Goal: Task Accomplishment & Management: Complete application form

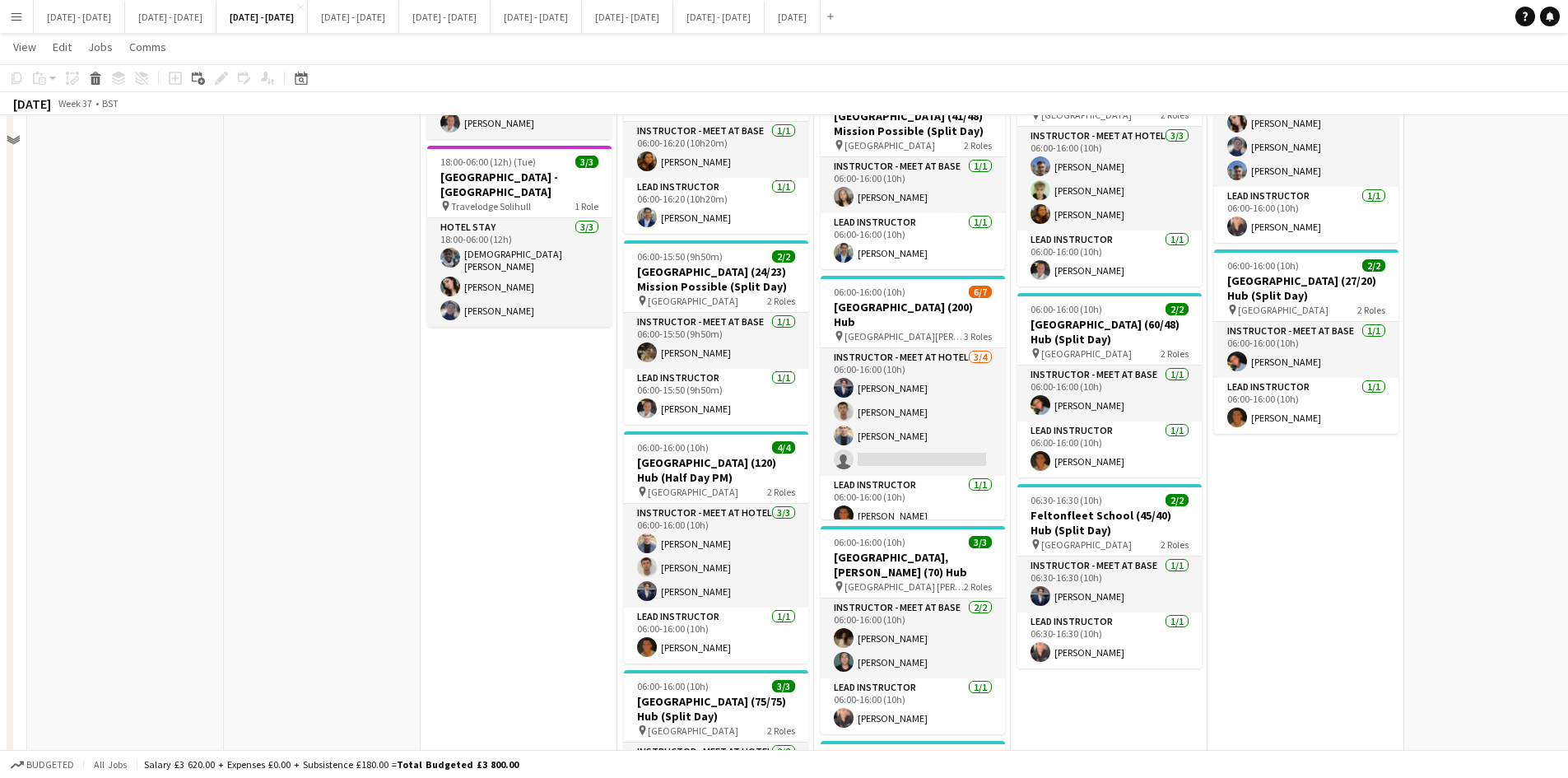
scroll to position [162, 0]
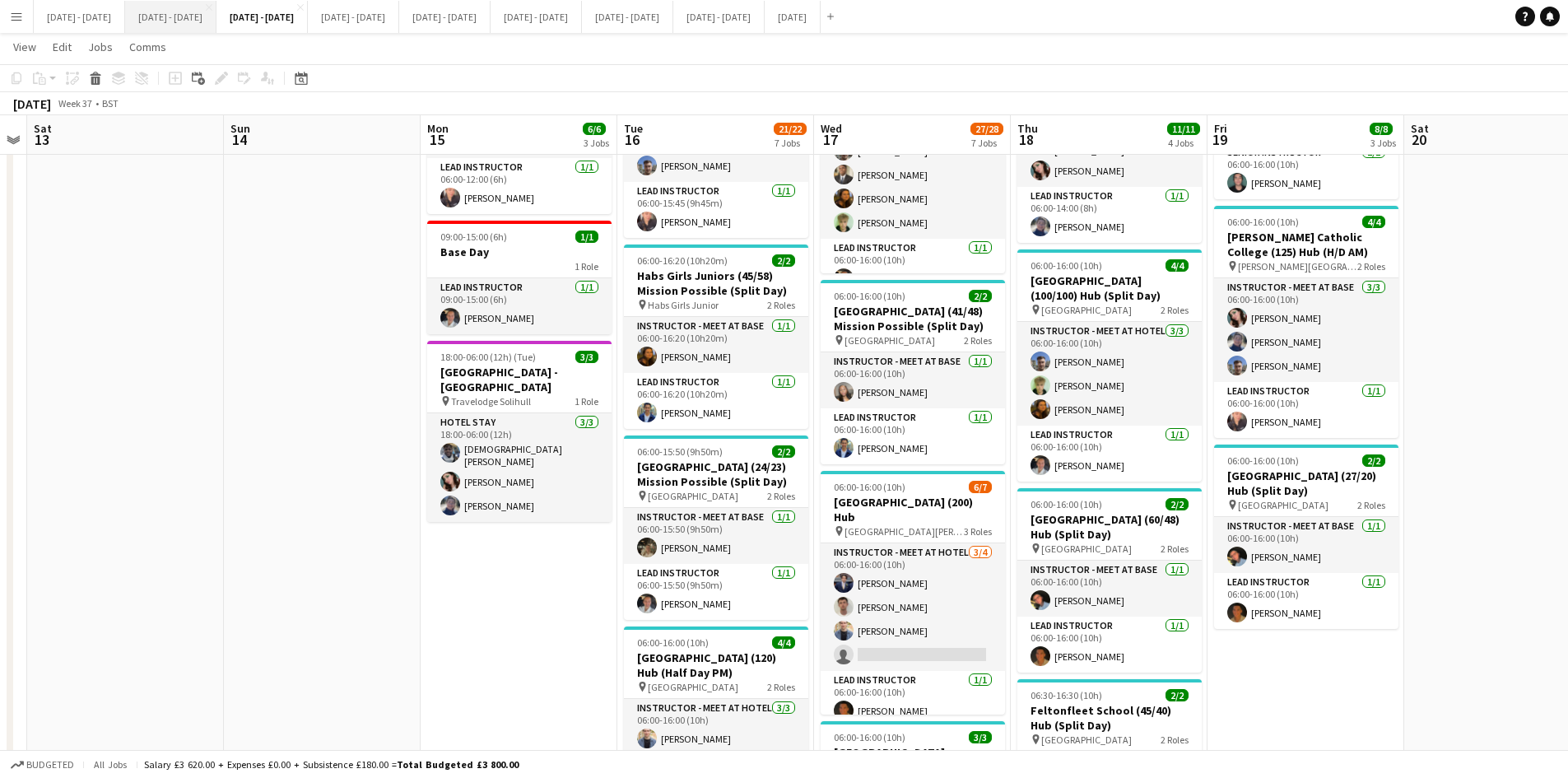
click at [168, 22] on button "[DATE] - [DATE] Close" at bounding box center [171, 17] width 92 height 32
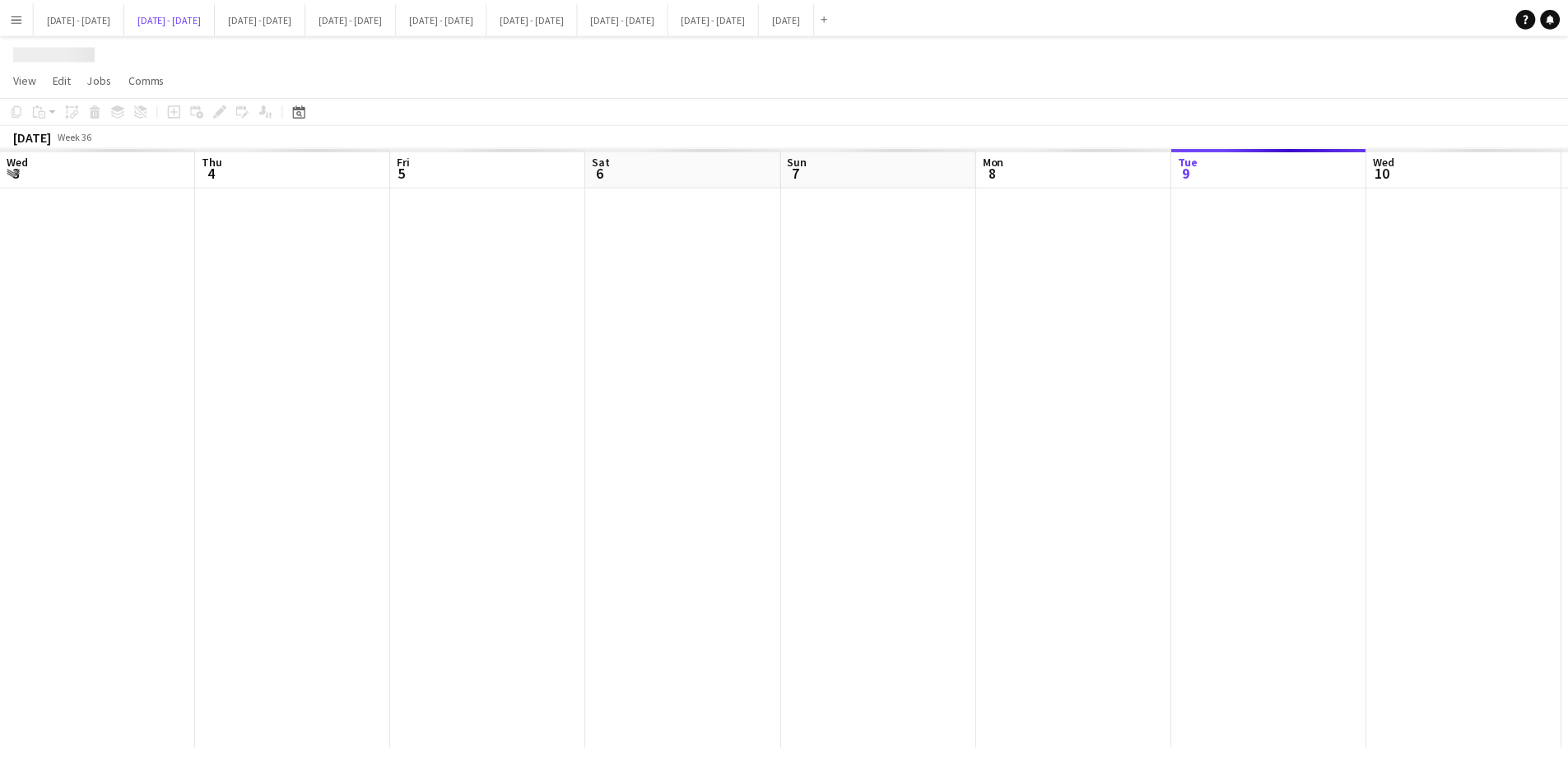
scroll to position [0, 561]
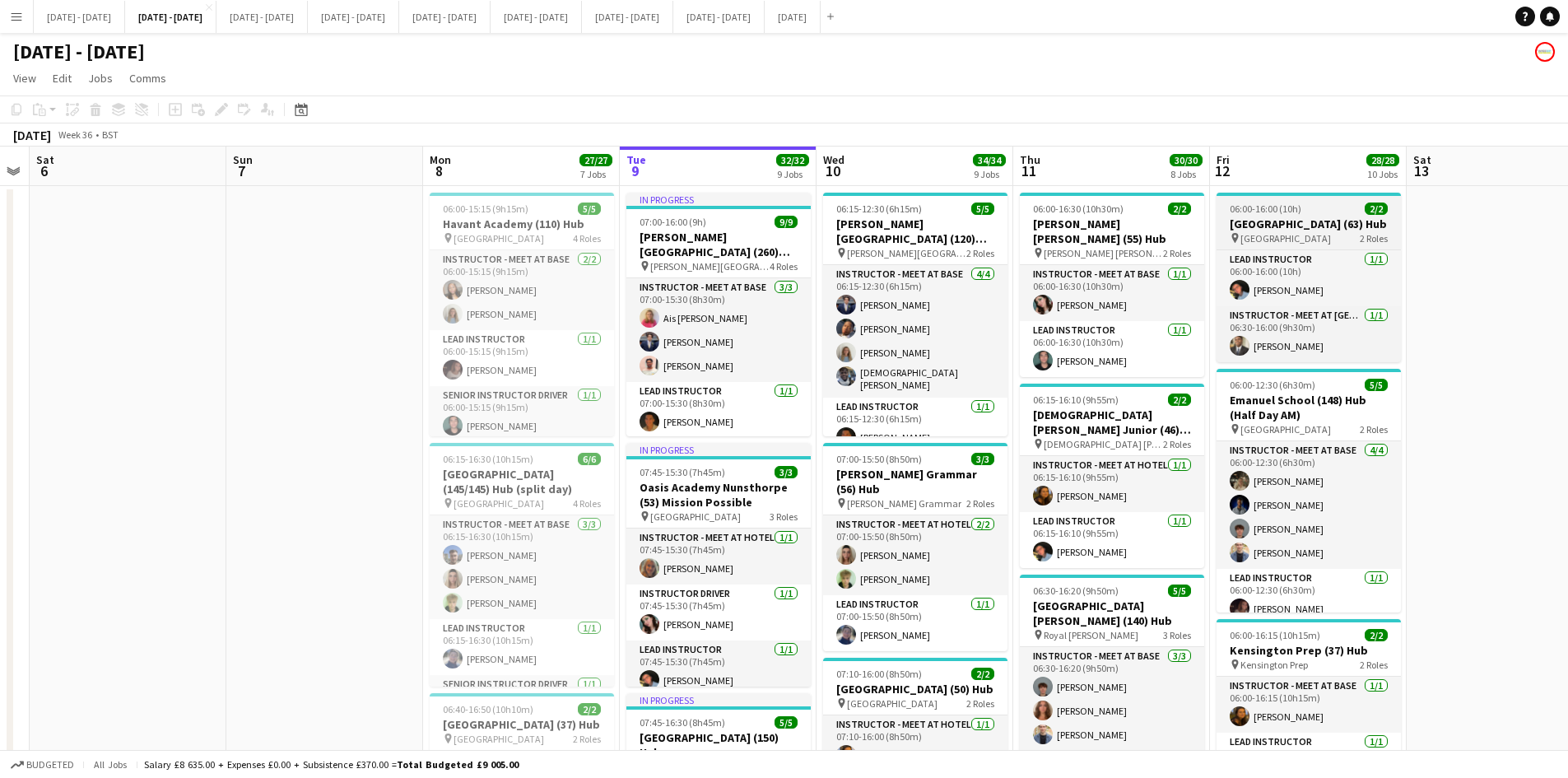
click at [1327, 205] on div "06:00-16:00 (10h) 2/2" at bounding box center [1308, 208] width 184 height 12
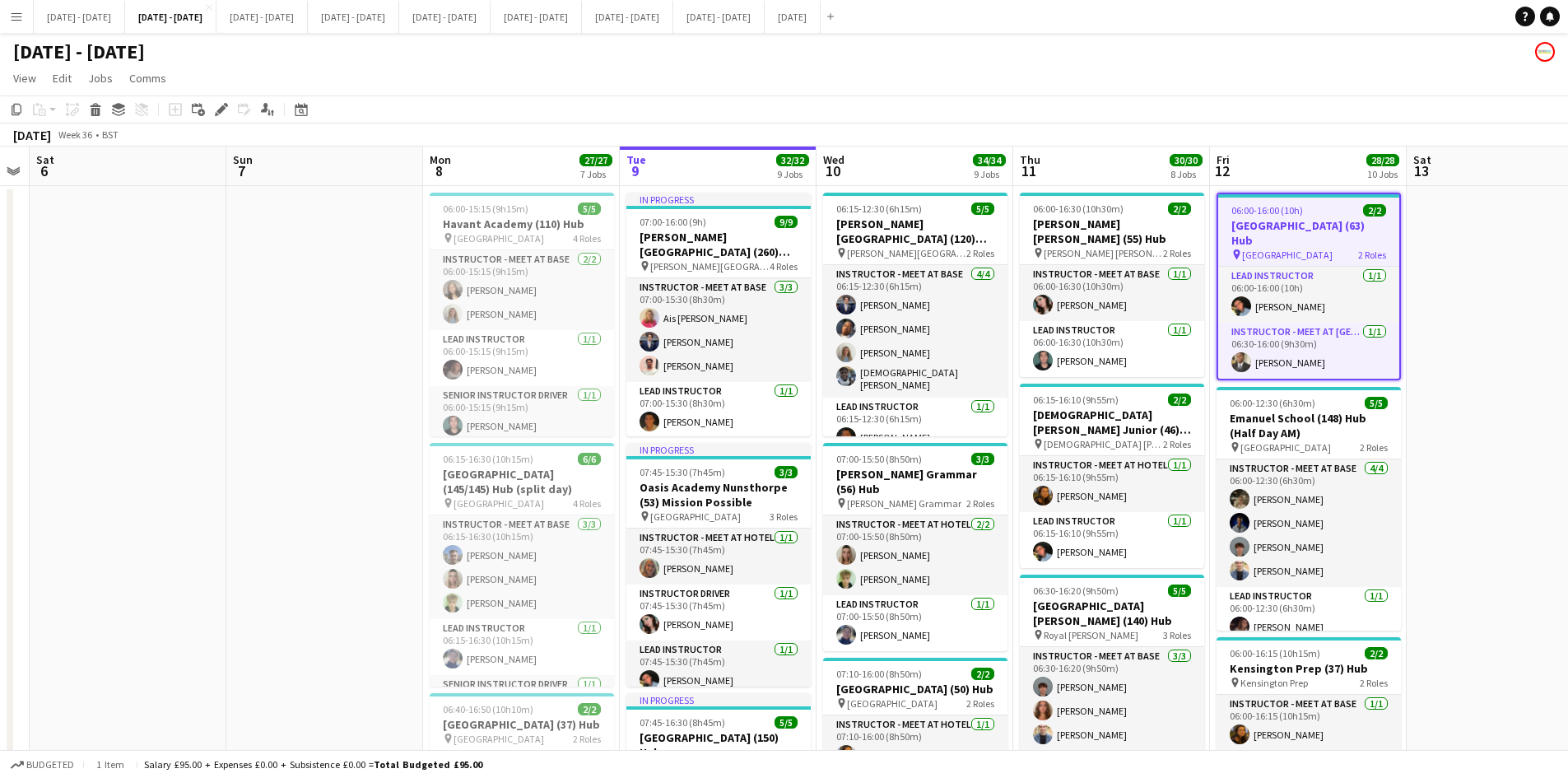
click at [1327, 205] on div "06:00-16:00 (10h) 2/2" at bounding box center [1309, 210] width 182 height 12
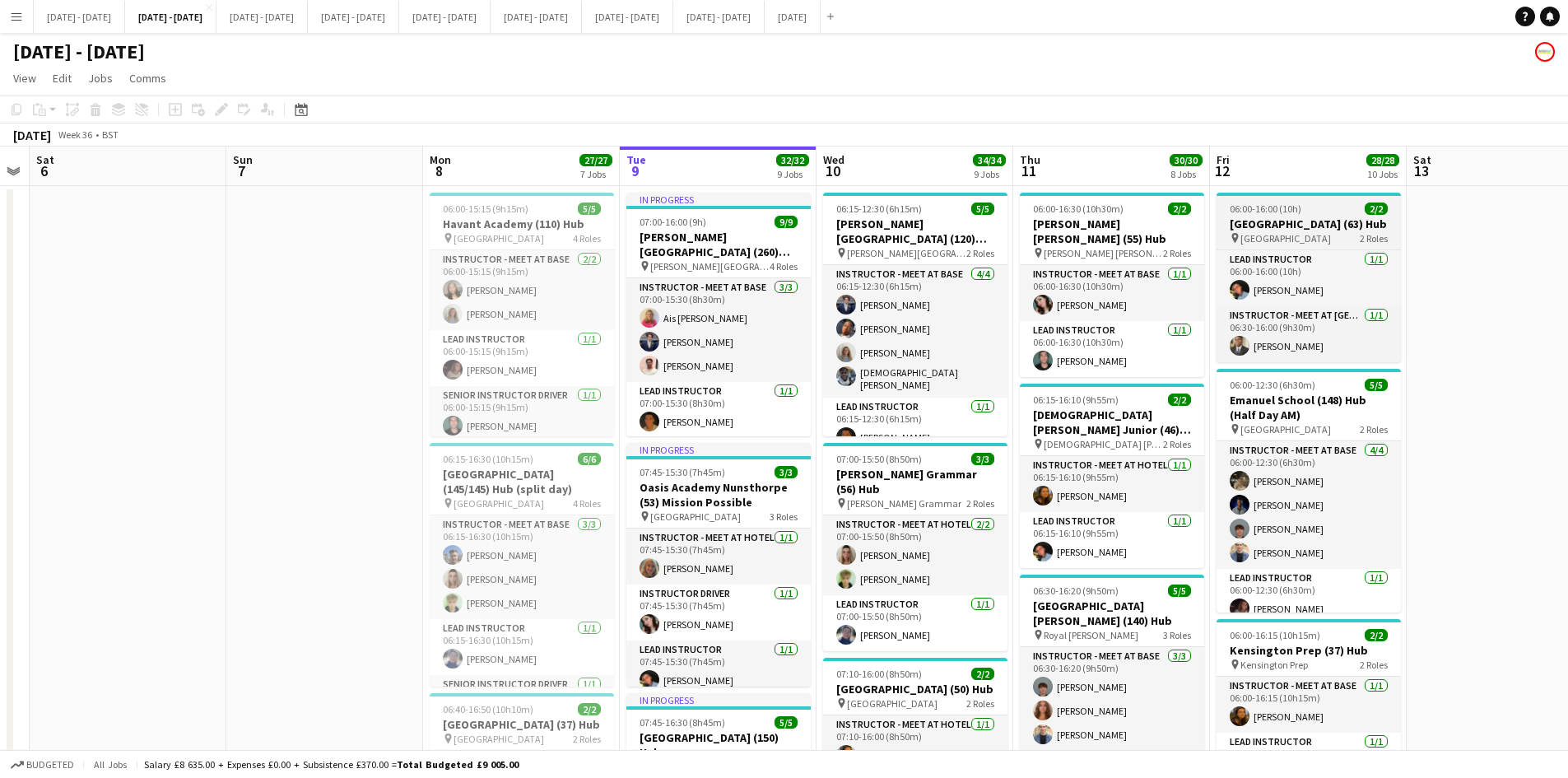
click at [1327, 205] on div "06:00-16:00 (10h) 2/2" at bounding box center [1308, 208] width 184 height 12
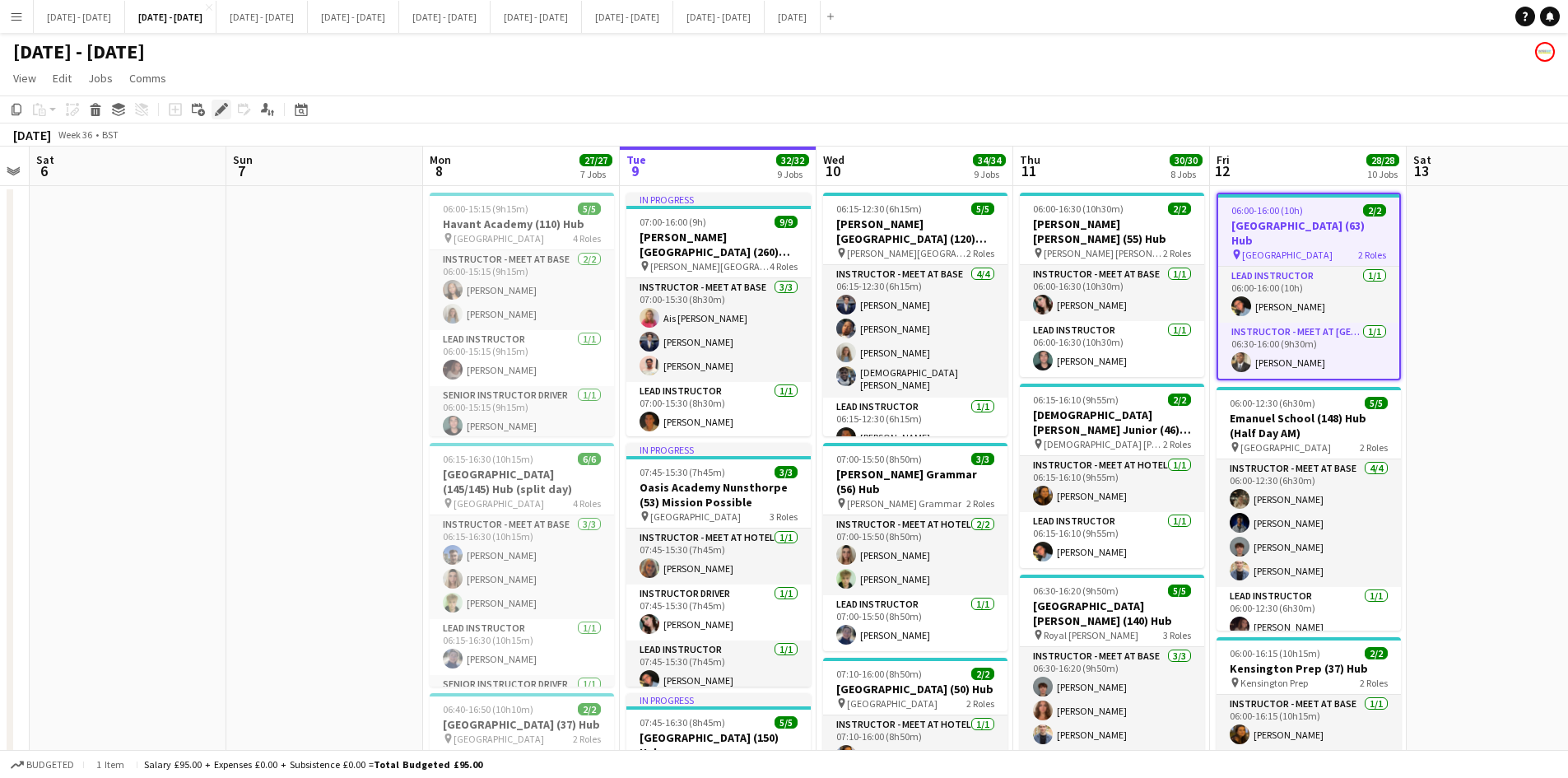
click at [220, 106] on icon "Edit" at bounding box center [222, 110] width 13 height 13
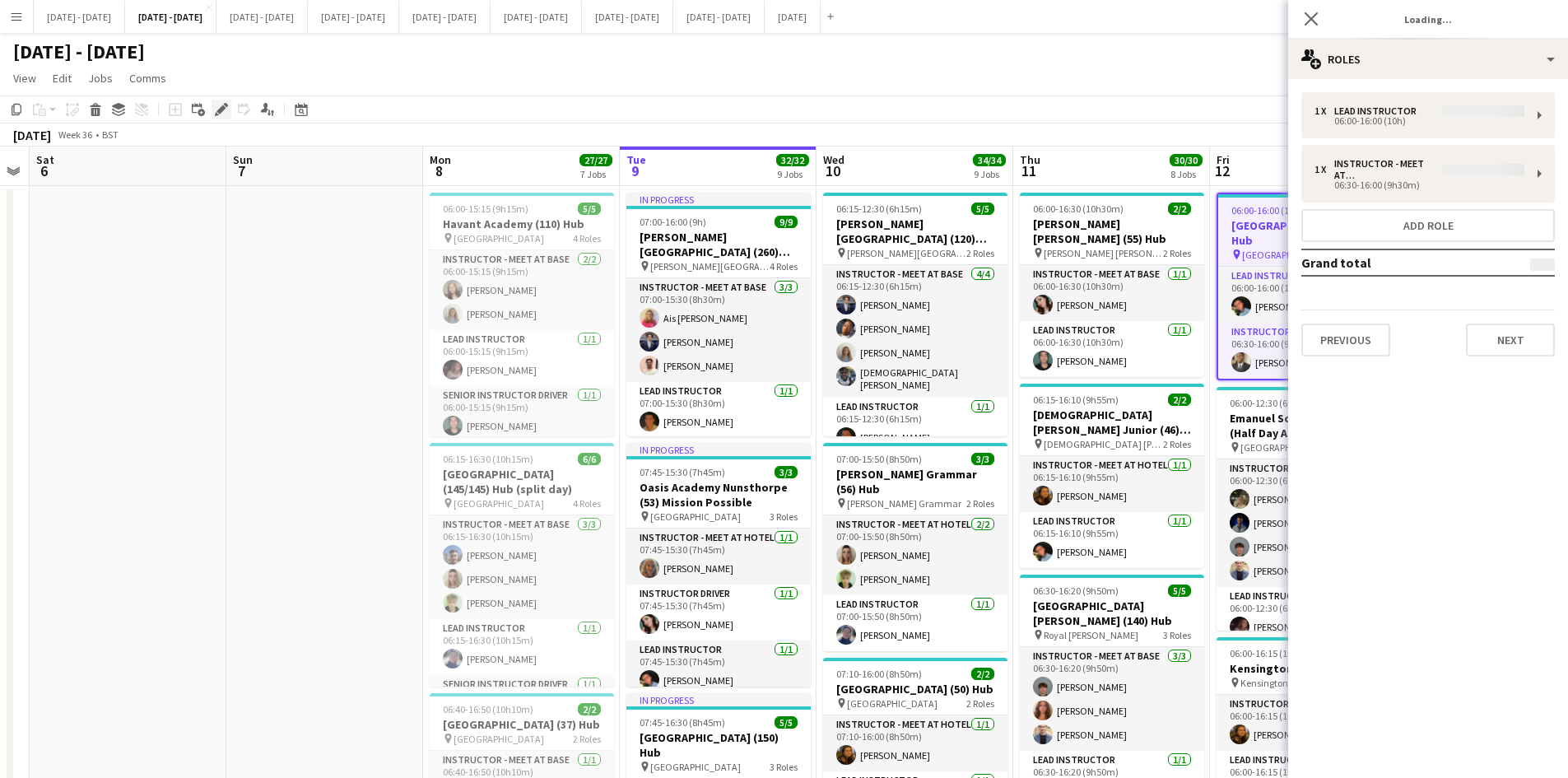
type input "**********"
click at [1489, 327] on button "Next" at bounding box center [1511, 340] width 89 height 32
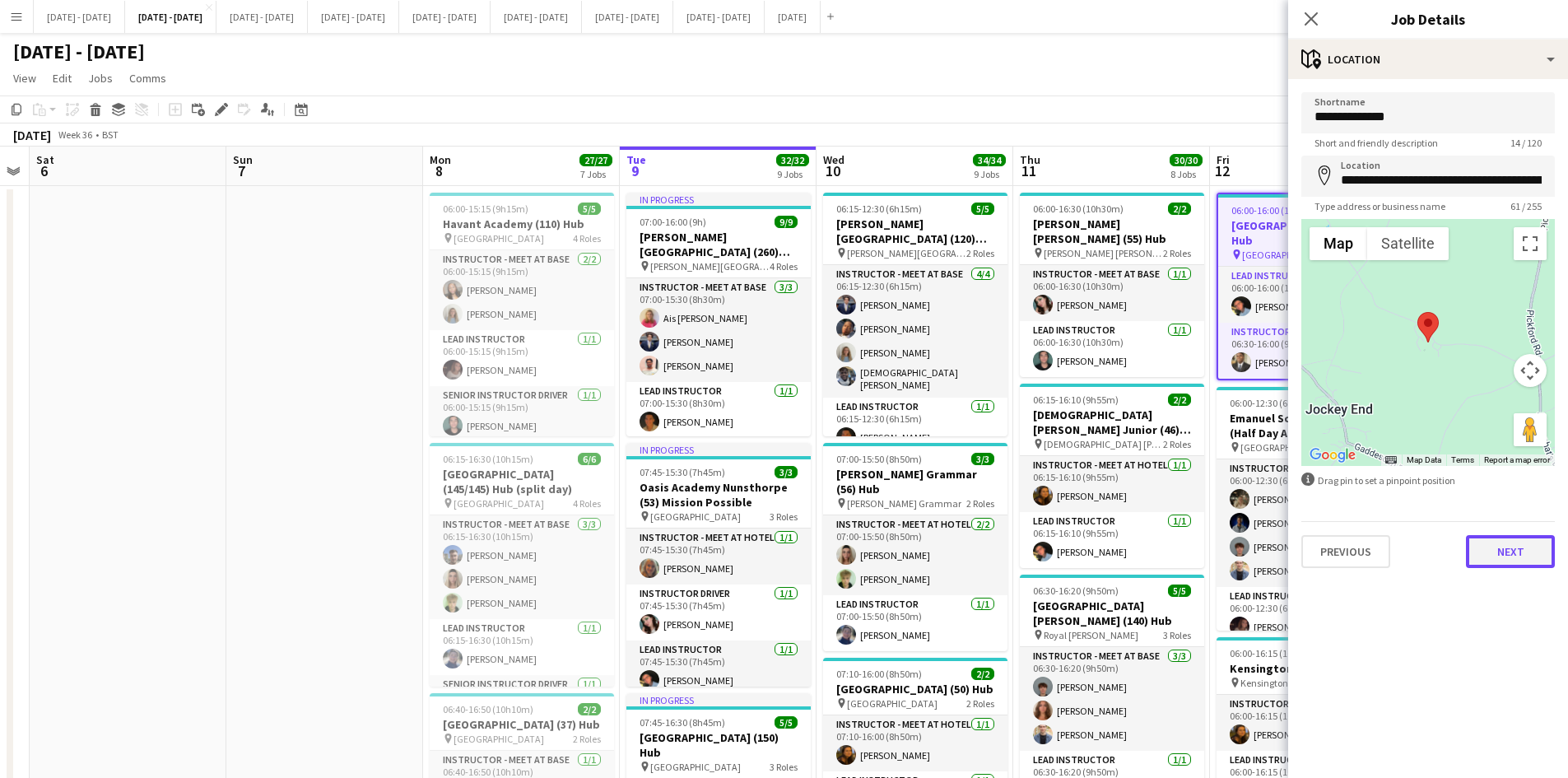
click at [1498, 562] on button "Next" at bounding box center [1511, 551] width 89 height 32
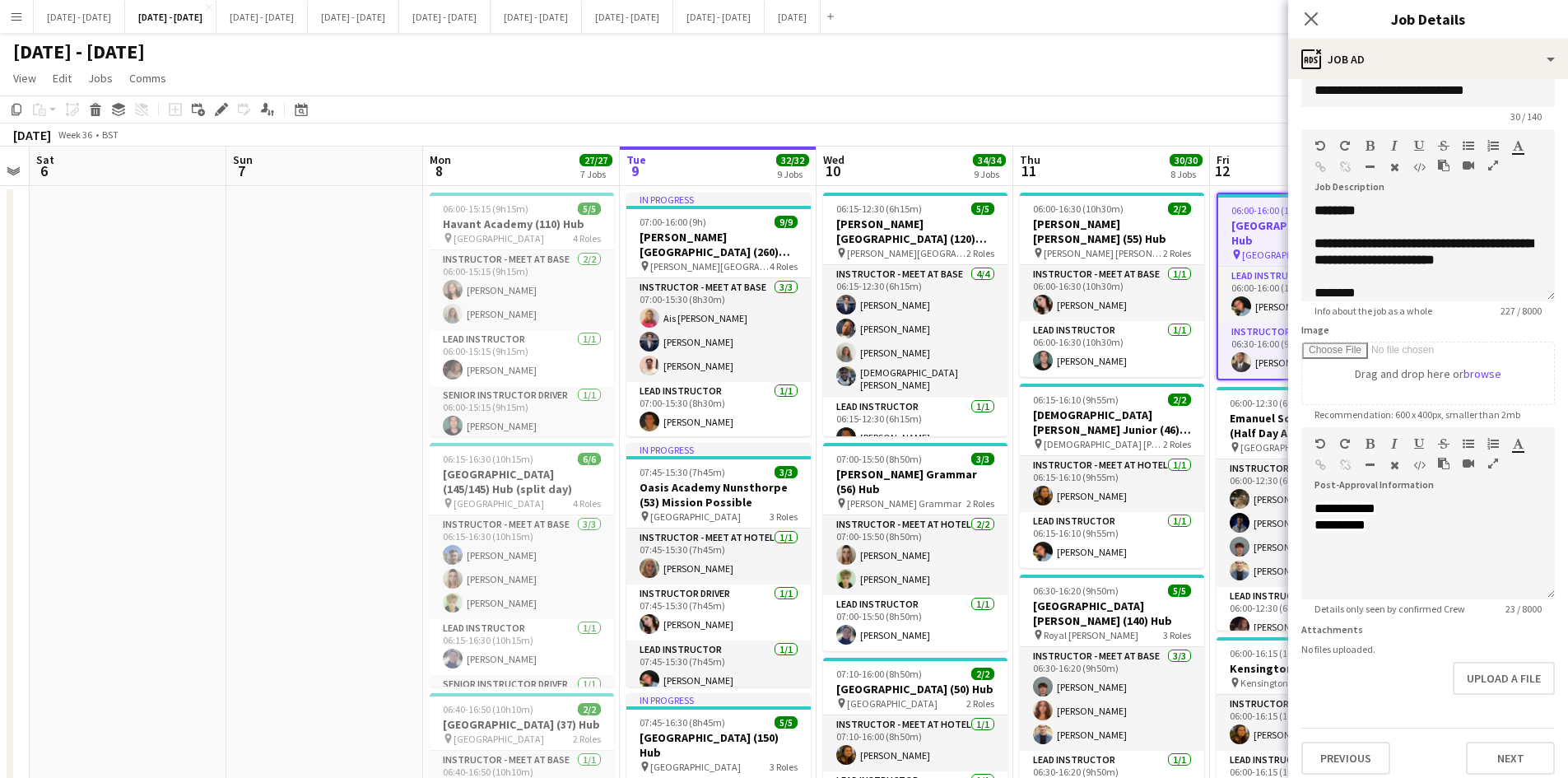
scroll to position [36, 0]
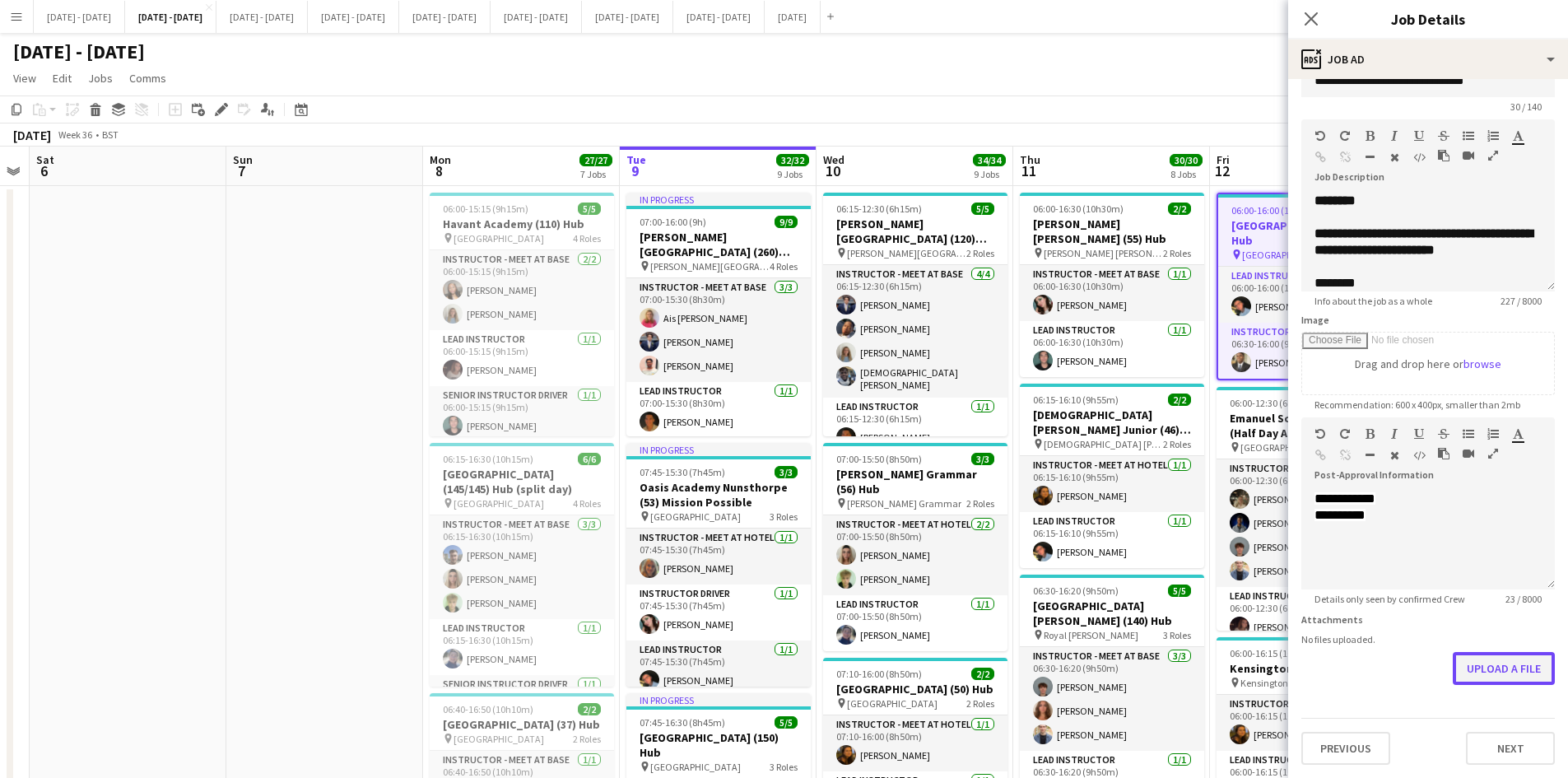
click at [1484, 671] on button "Upload a file" at bounding box center [1504, 668] width 102 height 32
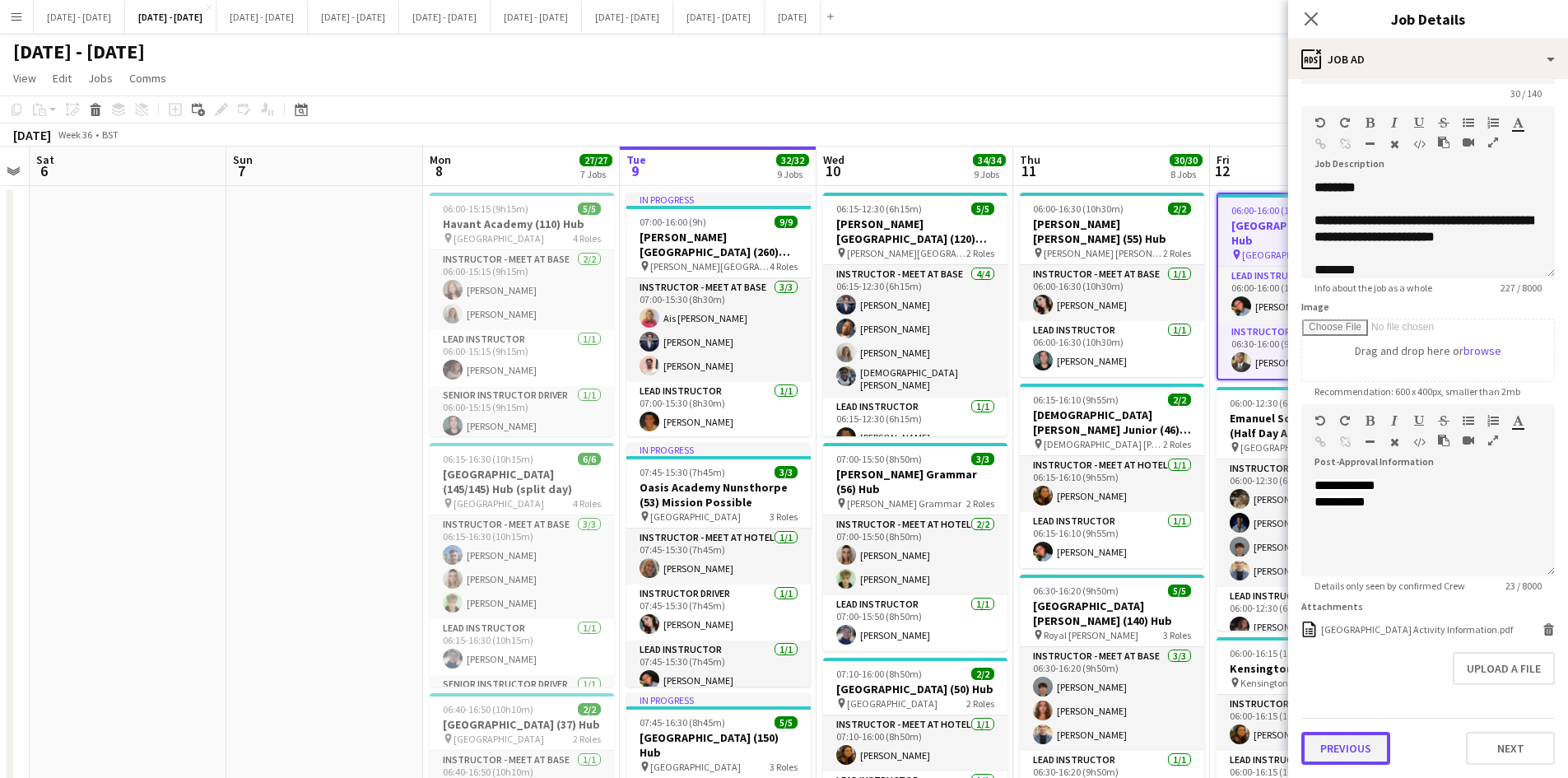
click at [1344, 742] on button "Previous" at bounding box center [1345, 748] width 89 height 32
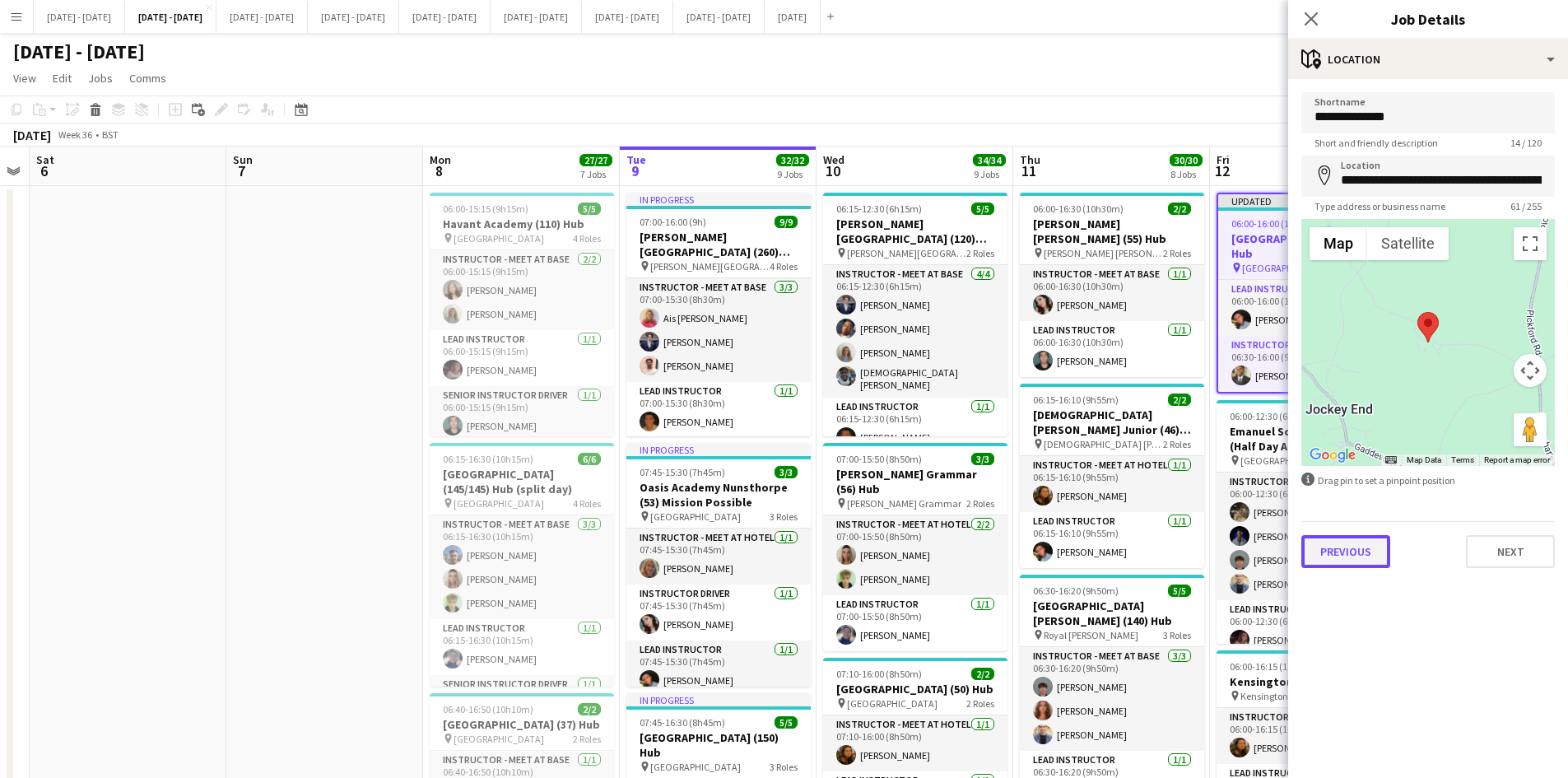
click at [1341, 556] on button "Previous" at bounding box center [1345, 551] width 89 height 32
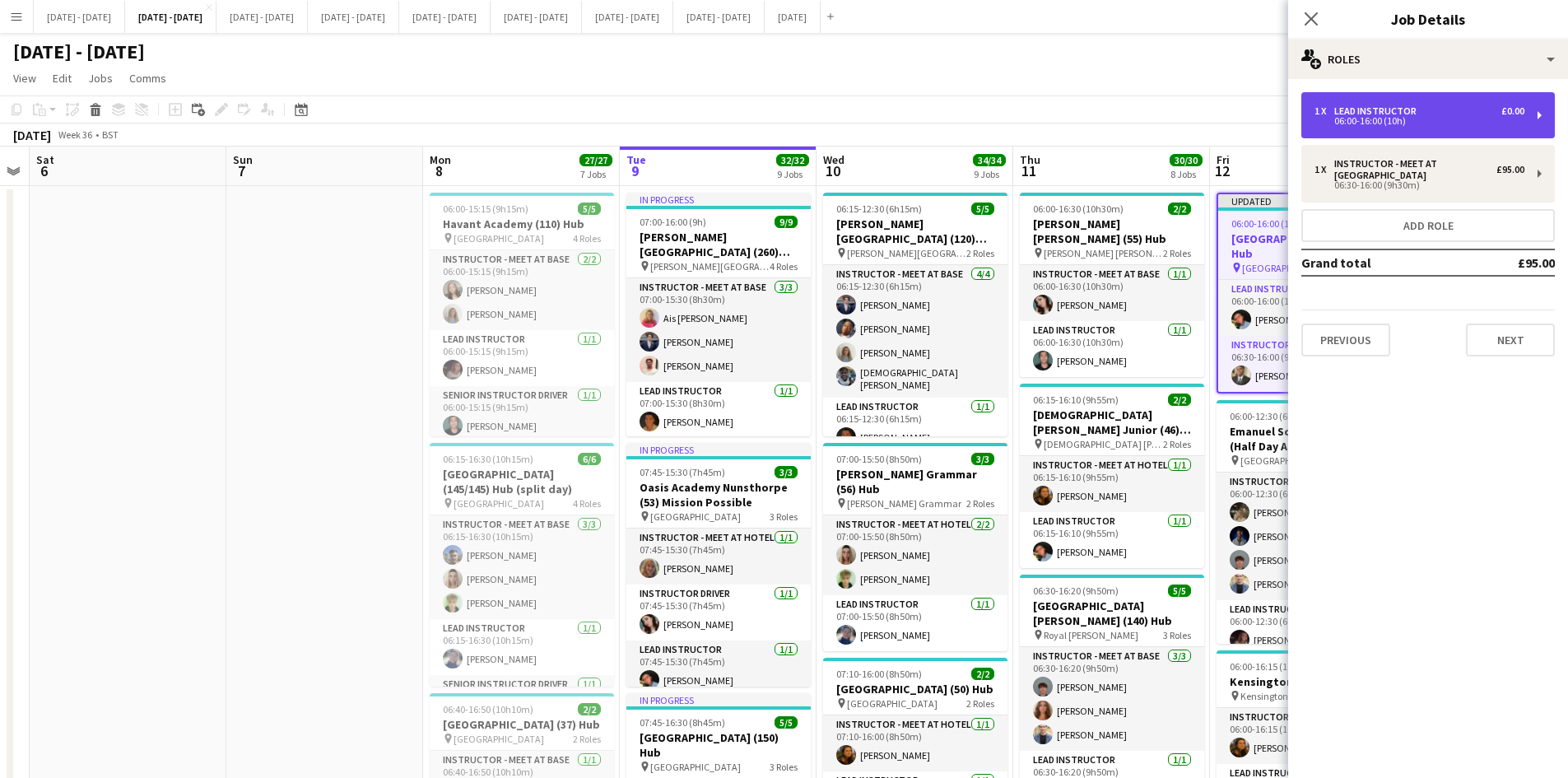
click at [1364, 112] on div "Lead Instructor" at bounding box center [1379, 111] width 89 height 11
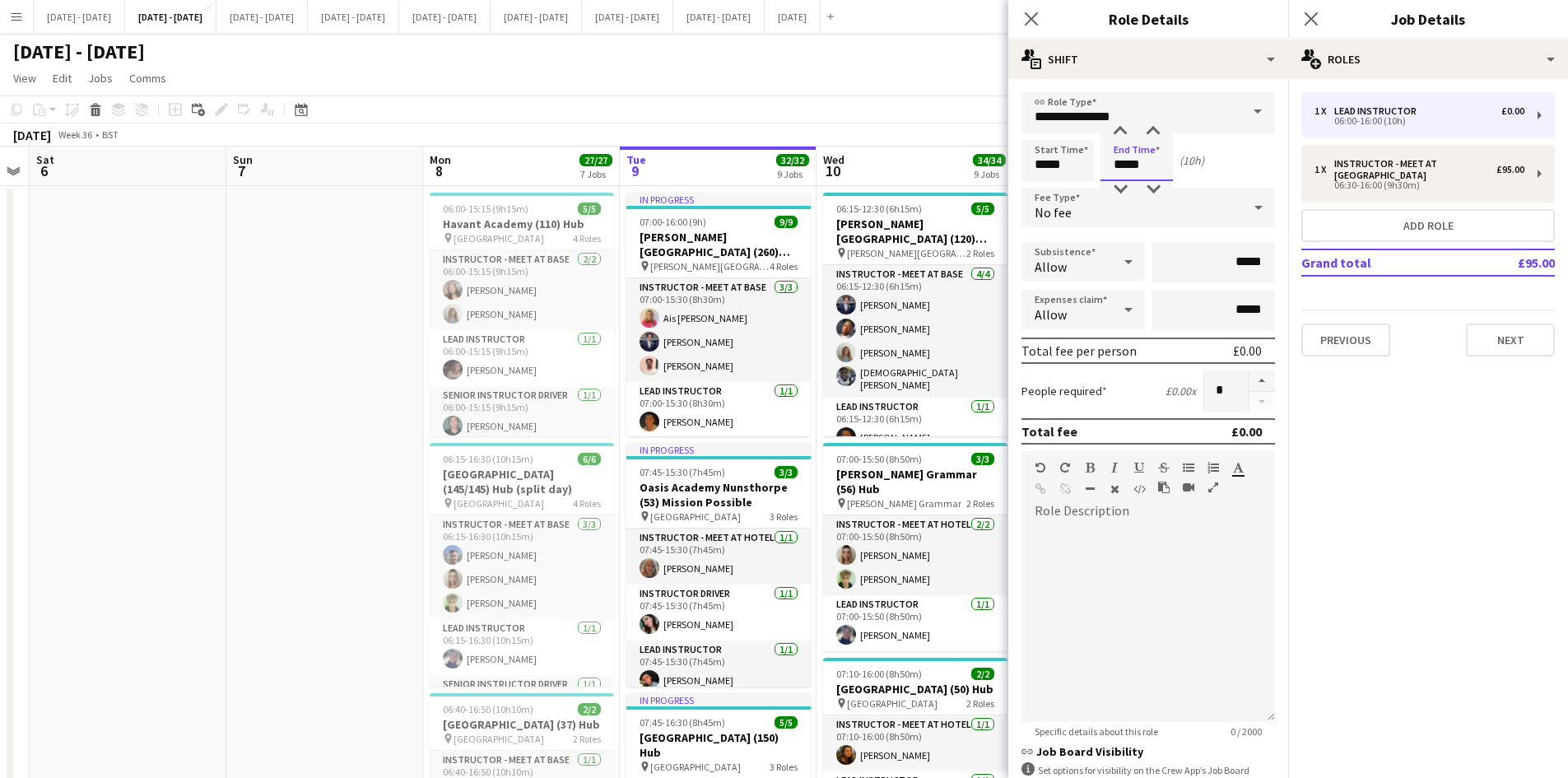
drag, startPoint x: 1142, startPoint y: 167, endPoint x: 1108, endPoint y: 176, distance: 35.2
click at [1108, 176] on input "*****" at bounding box center [1137, 160] width 73 height 41
type input "*****"
click at [1028, 11] on icon "Close pop-in" at bounding box center [1031, 18] width 15 height 15
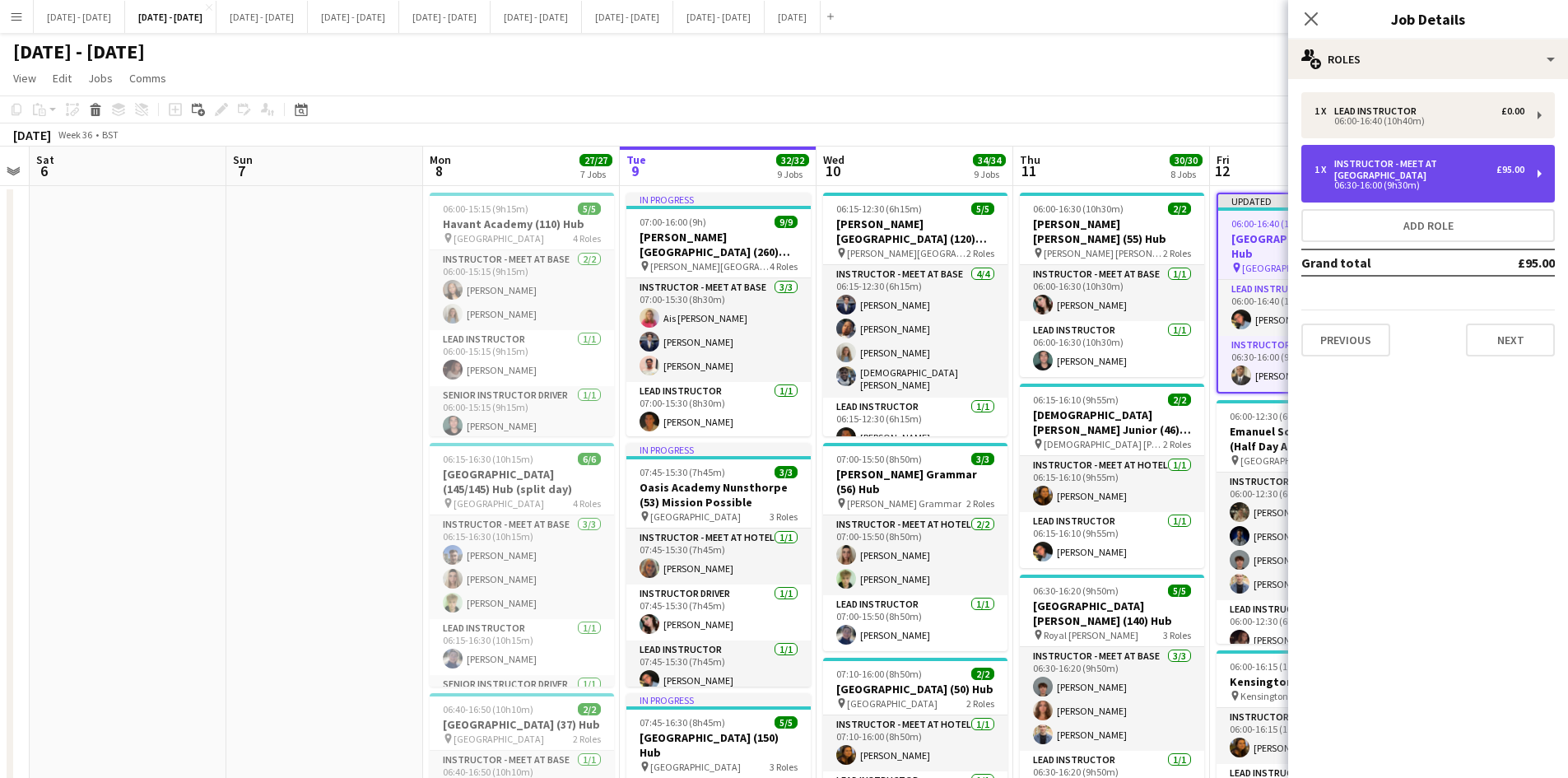
click at [1376, 183] on div "06:30-16:00 (9h30m)" at bounding box center [1420, 185] width 210 height 9
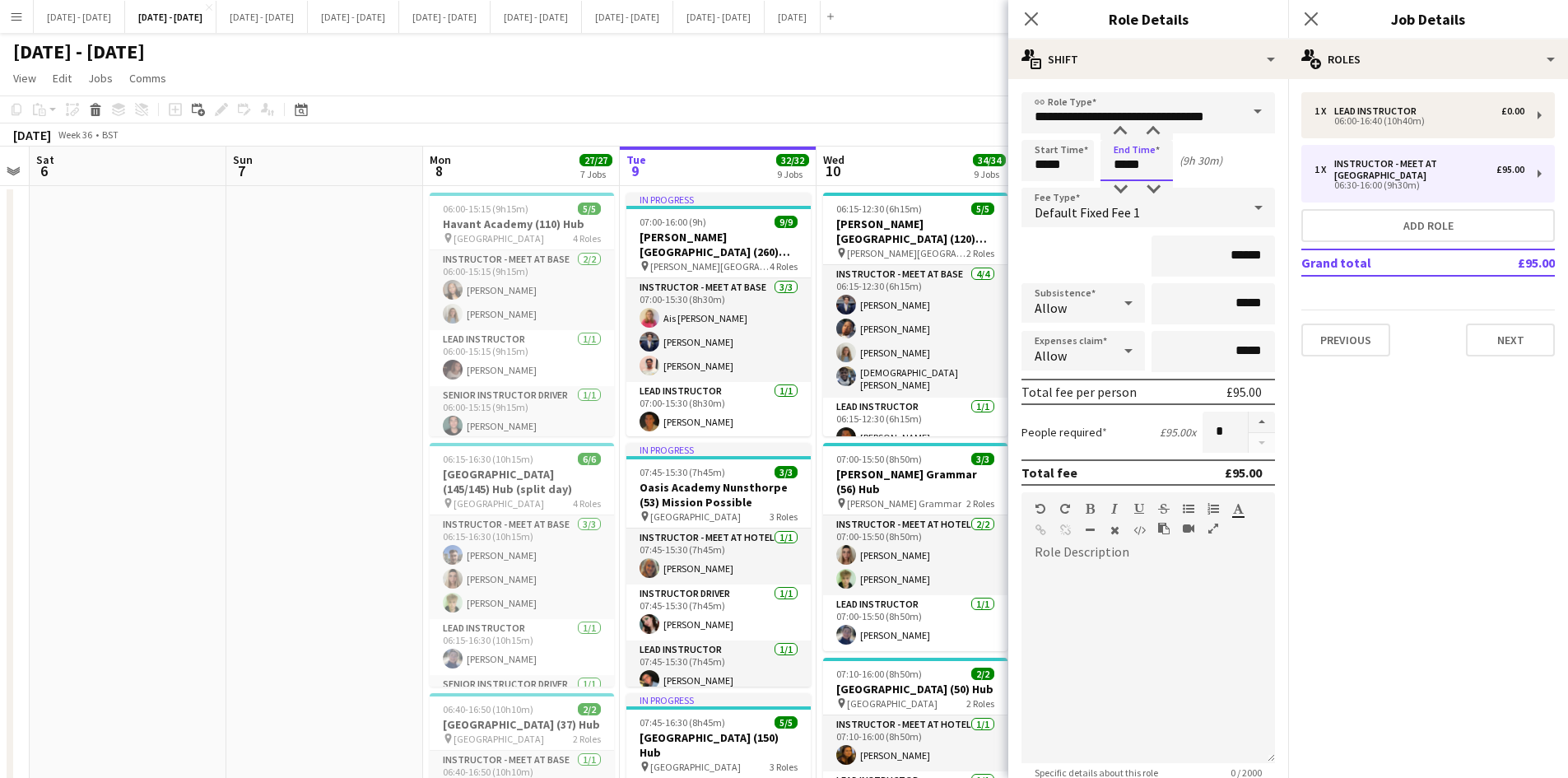
drag, startPoint x: 1144, startPoint y: 169, endPoint x: 1110, endPoint y: 171, distance: 34.1
click at [1110, 171] on input "*****" at bounding box center [1137, 160] width 73 height 41
type input "*****"
click at [1033, 20] on icon "Close pop-in" at bounding box center [1031, 18] width 15 height 15
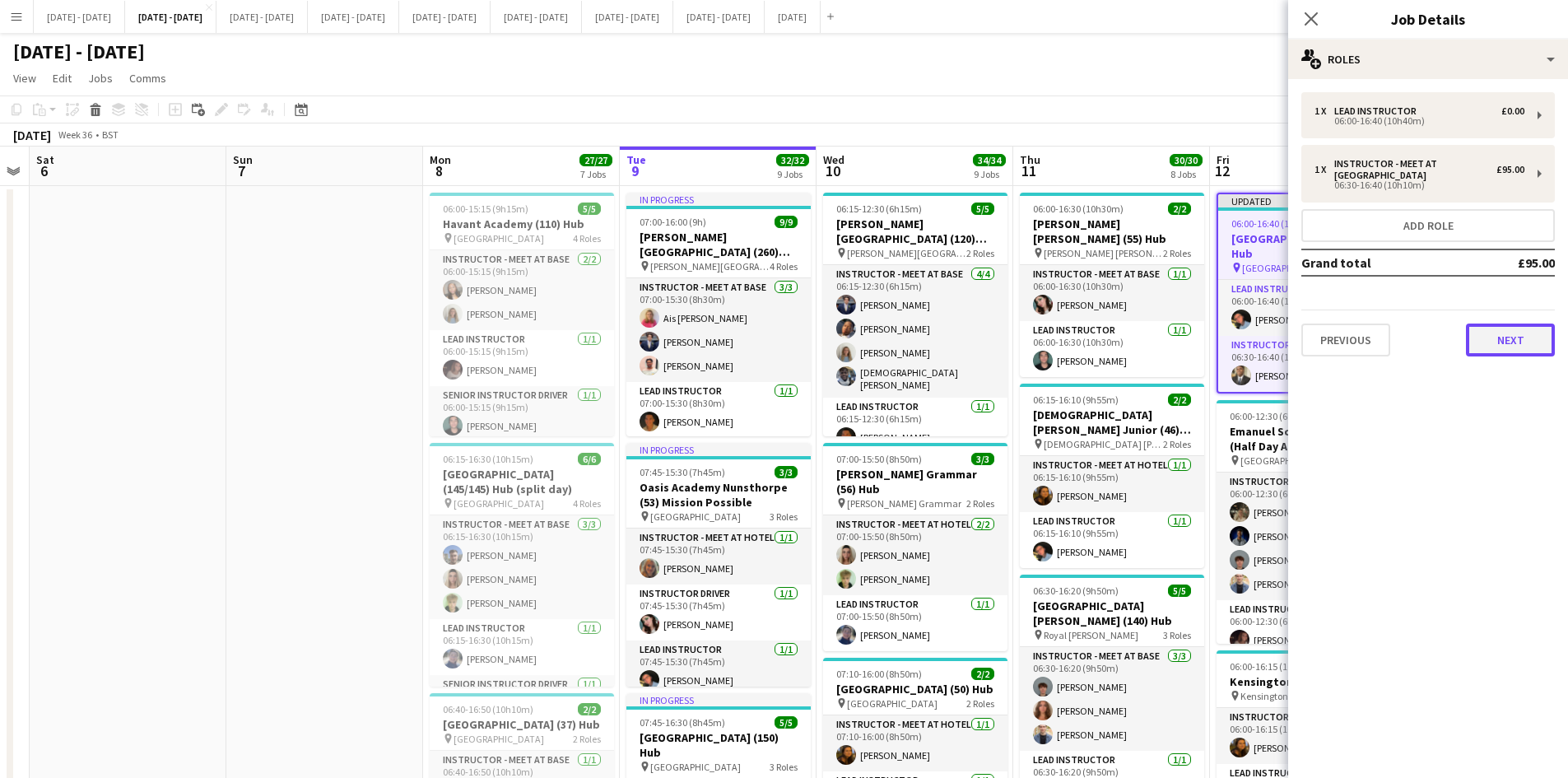
click at [1503, 342] on button "Next" at bounding box center [1511, 340] width 89 height 32
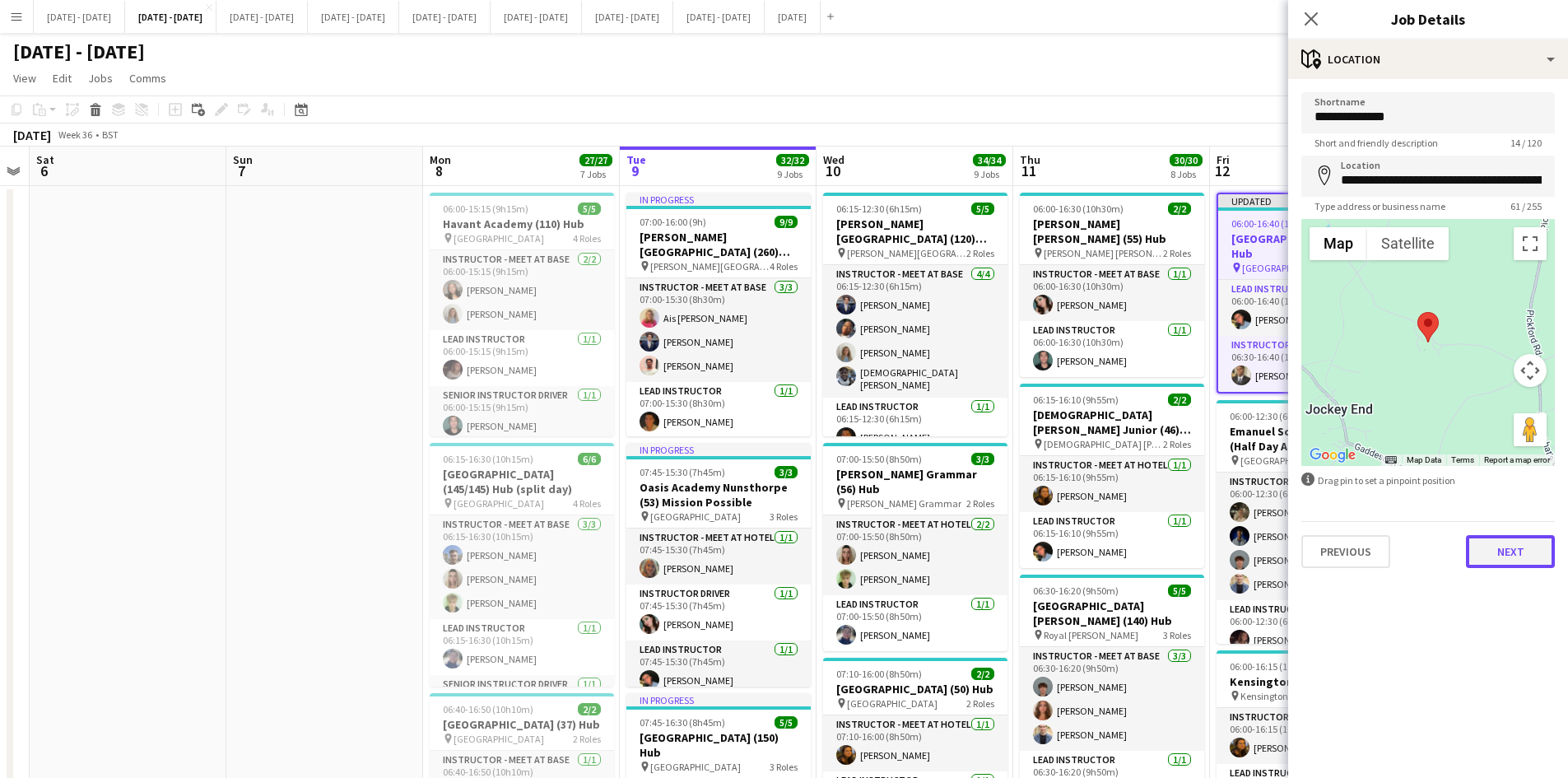
click at [1502, 557] on button "Next" at bounding box center [1511, 551] width 89 height 32
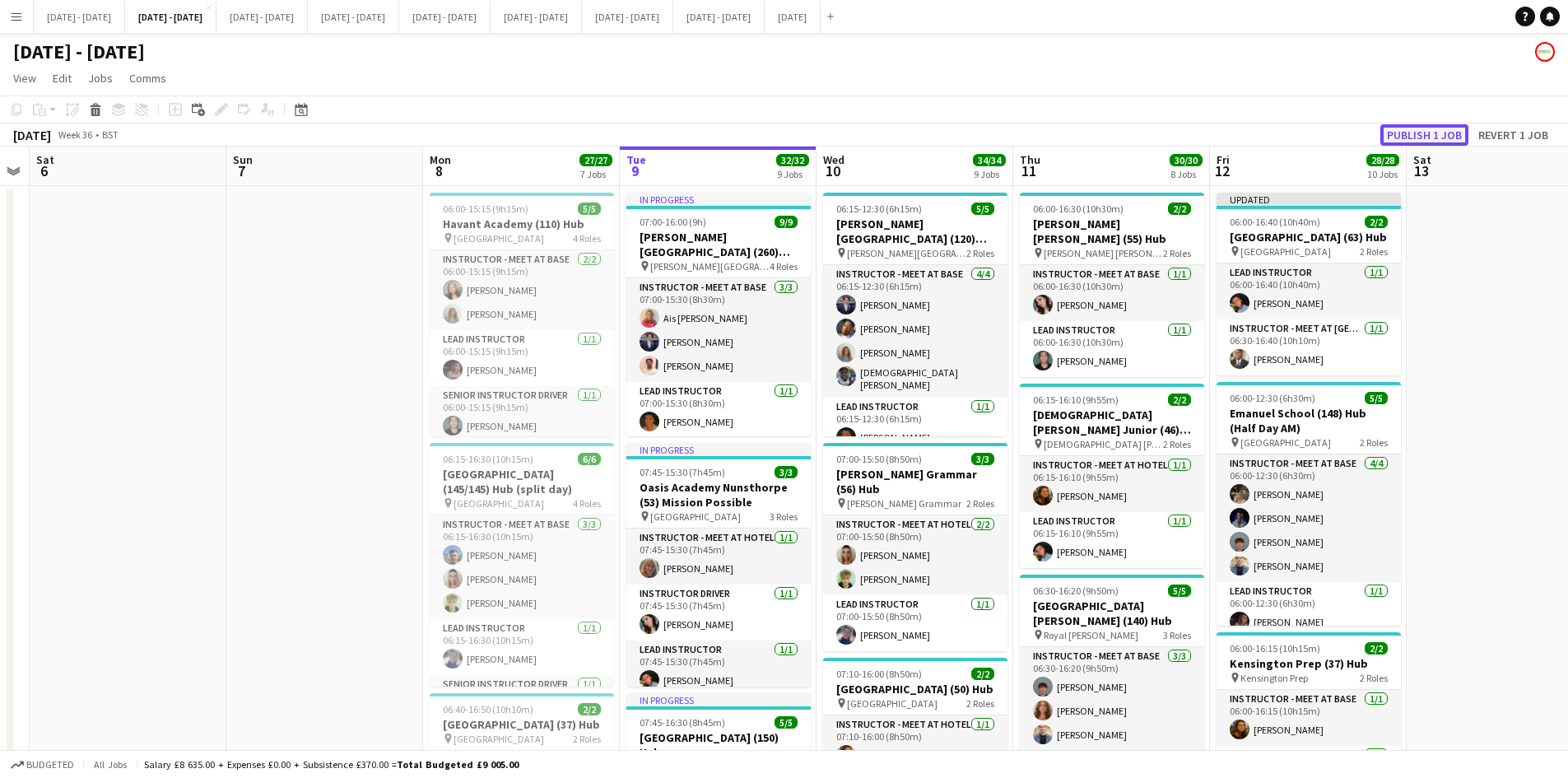
click at [1401, 133] on button "Publish 1 job" at bounding box center [1425, 135] width 88 height 21
